Goal: Task Accomplishment & Management: Manage account settings

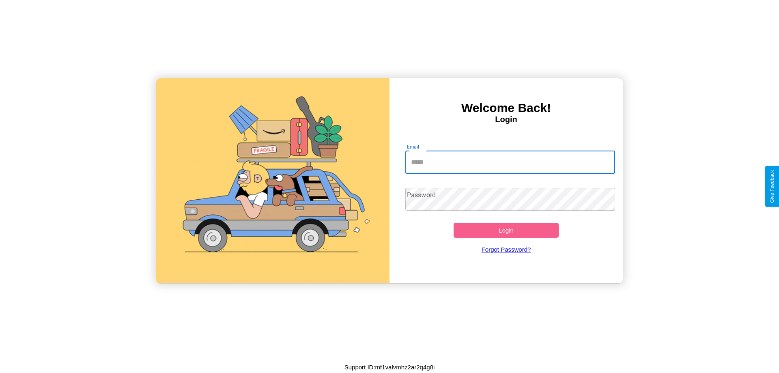
click at [510, 162] on input "Email" at bounding box center [510, 162] width 210 height 23
type input "**********"
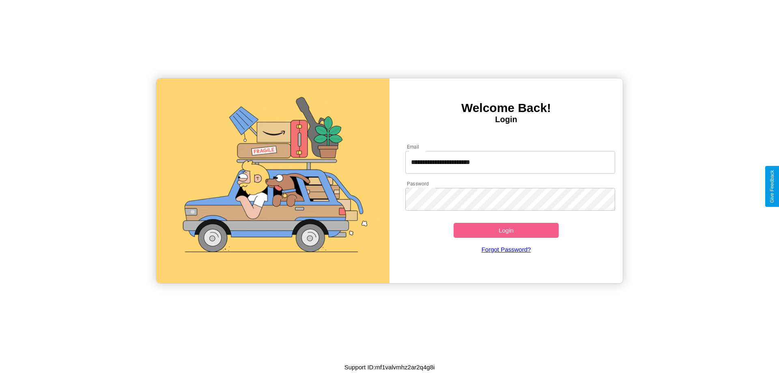
click at [506, 230] on button "Login" at bounding box center [505, 230] width 105 height 15
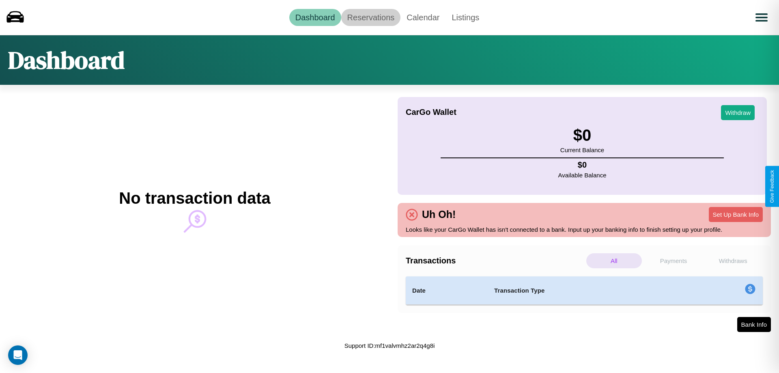
click at [370, 17] on link "Reservations" at bounding box center [371, 17] width 60 height 17
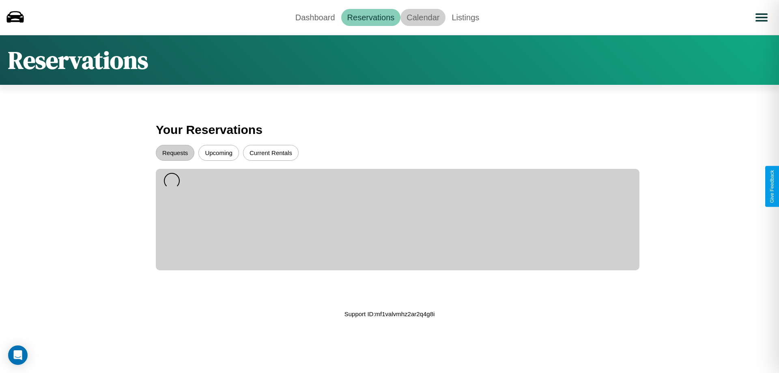
click at [423, 17] on link "Calendar" at bounding box center [422, 17] width 45 height 17
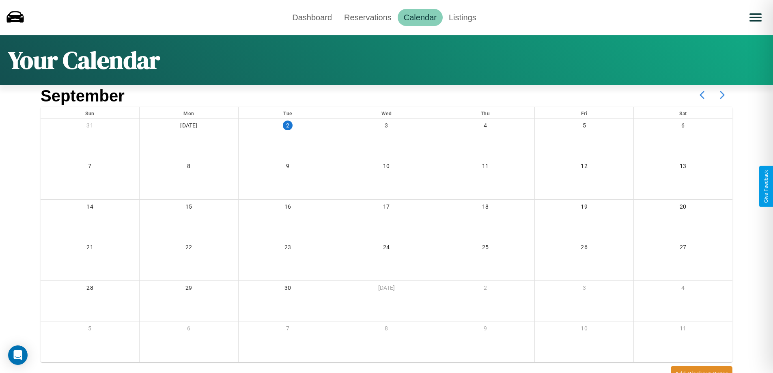
click at [722, 95] on icon at bounding box center [722, 95] width 20 height 20
